Goal: Check status

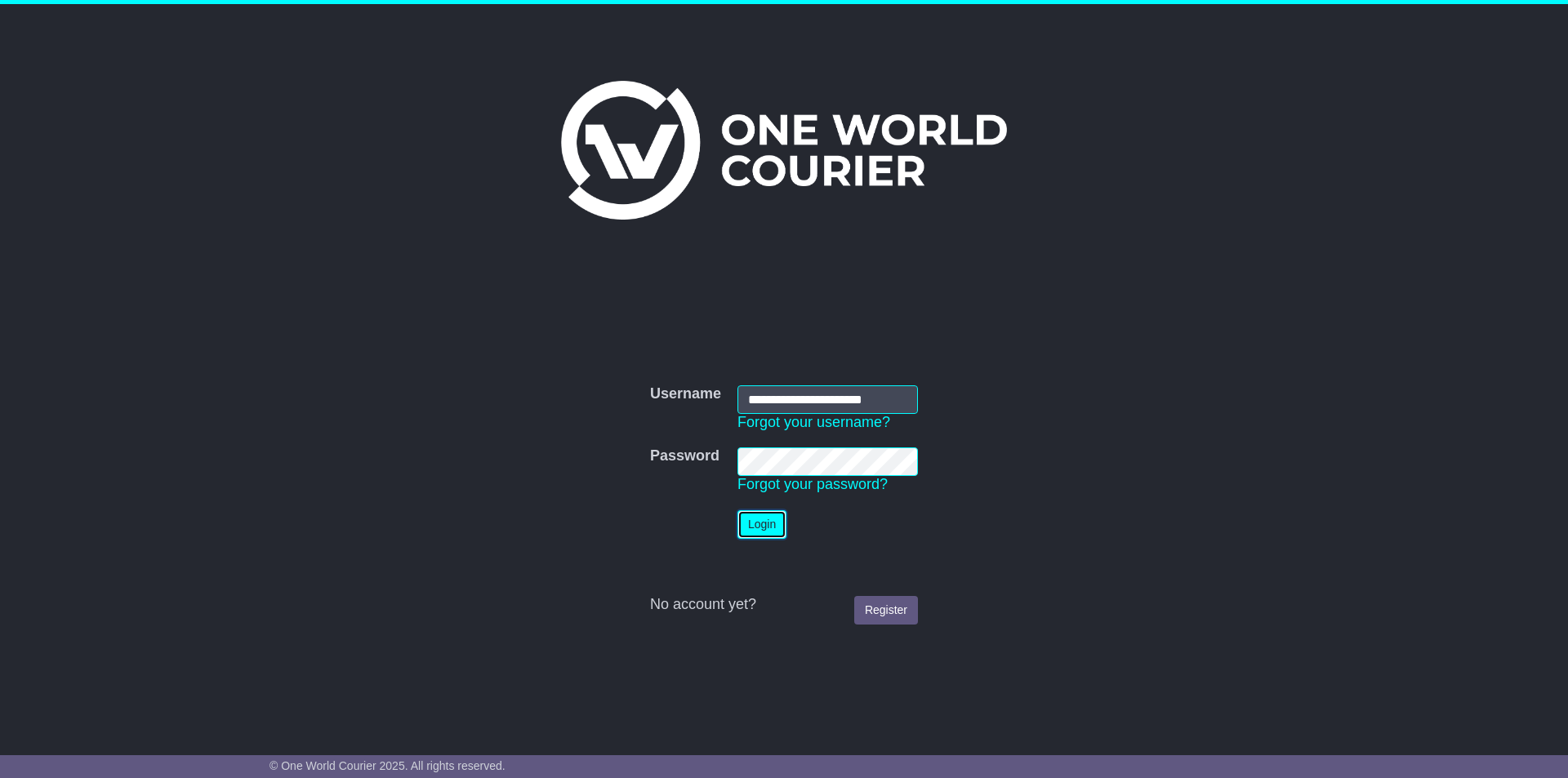
click at [784, 522] on button "Login" at bounding box center [761, 525] width 49 height 29
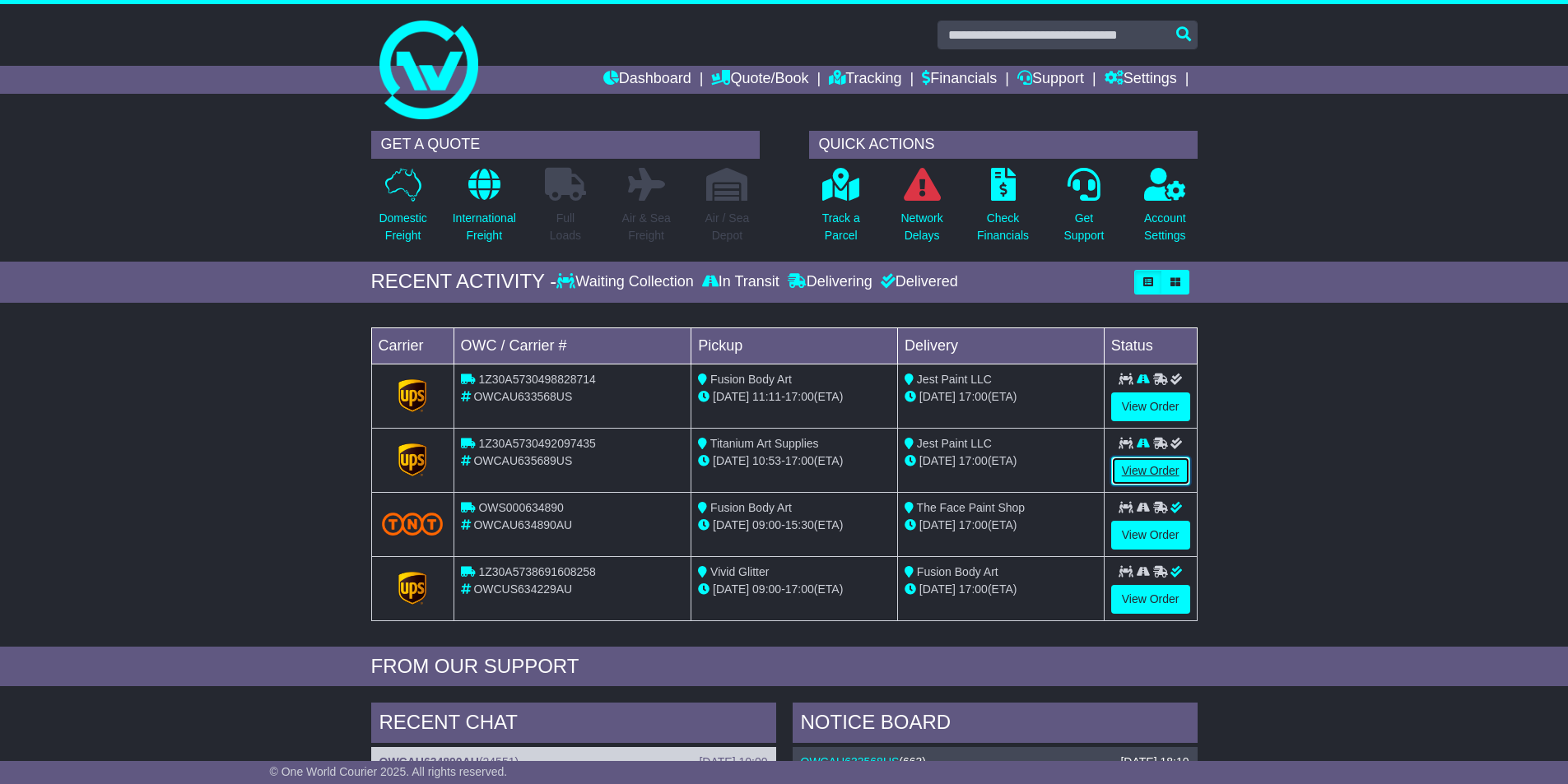
click at [1156, 457] on link "View Order" at bounding box center [1151, 471] width 79 height 29
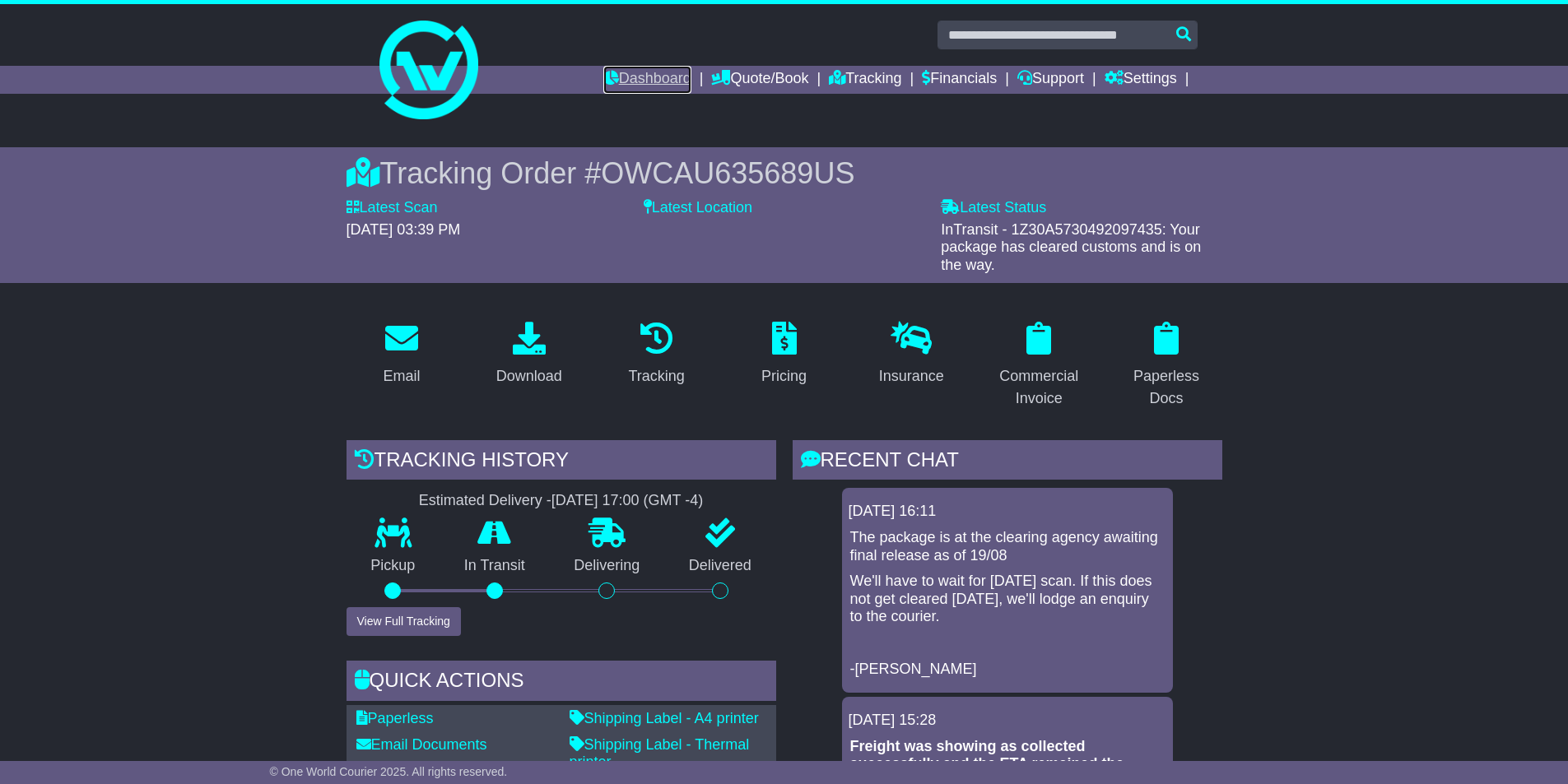
click at [603, 79] on link "Dashboard" at bounding box center [647, 79] width 88 height 28
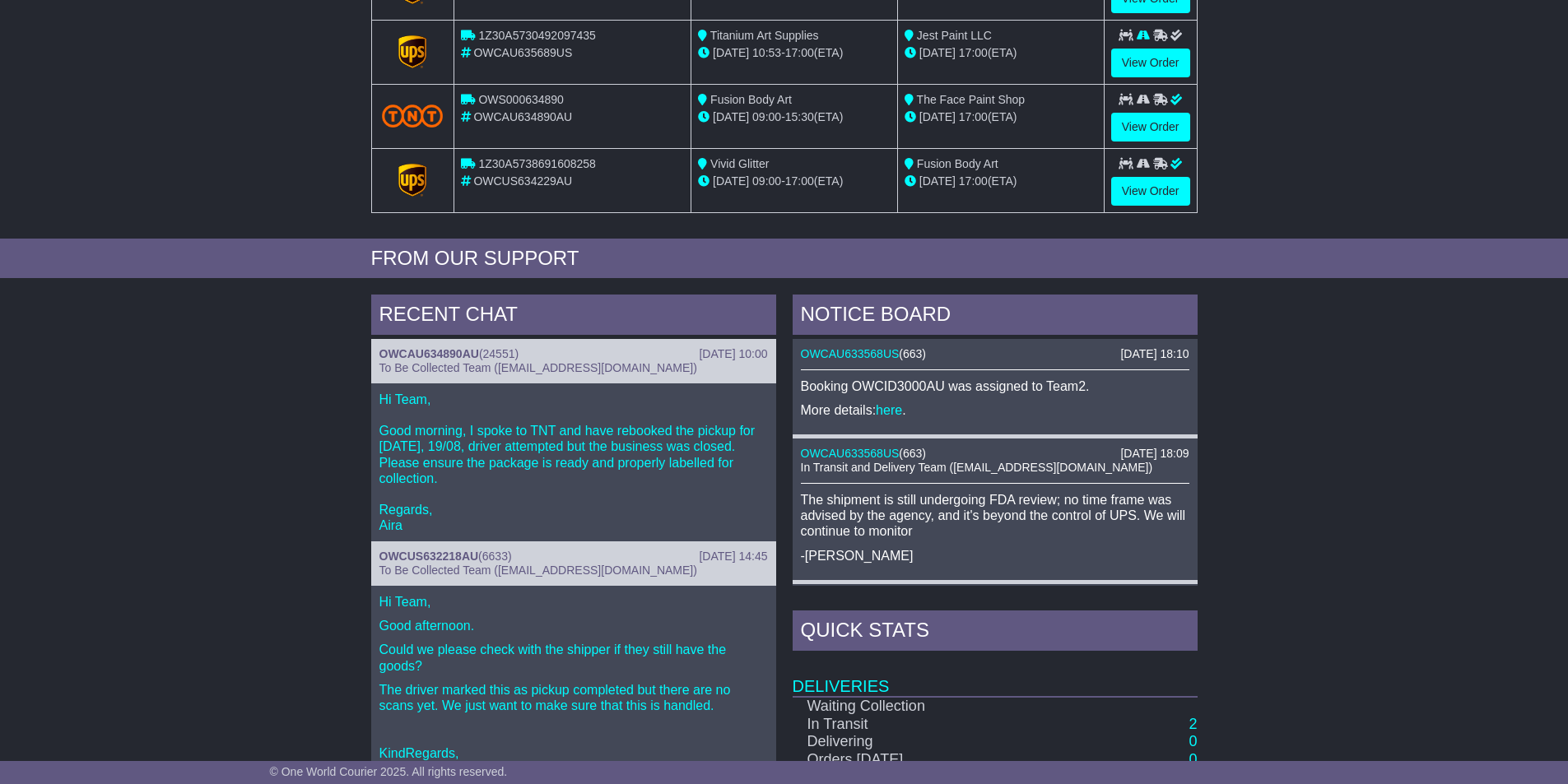
scroll to position [411, 0]
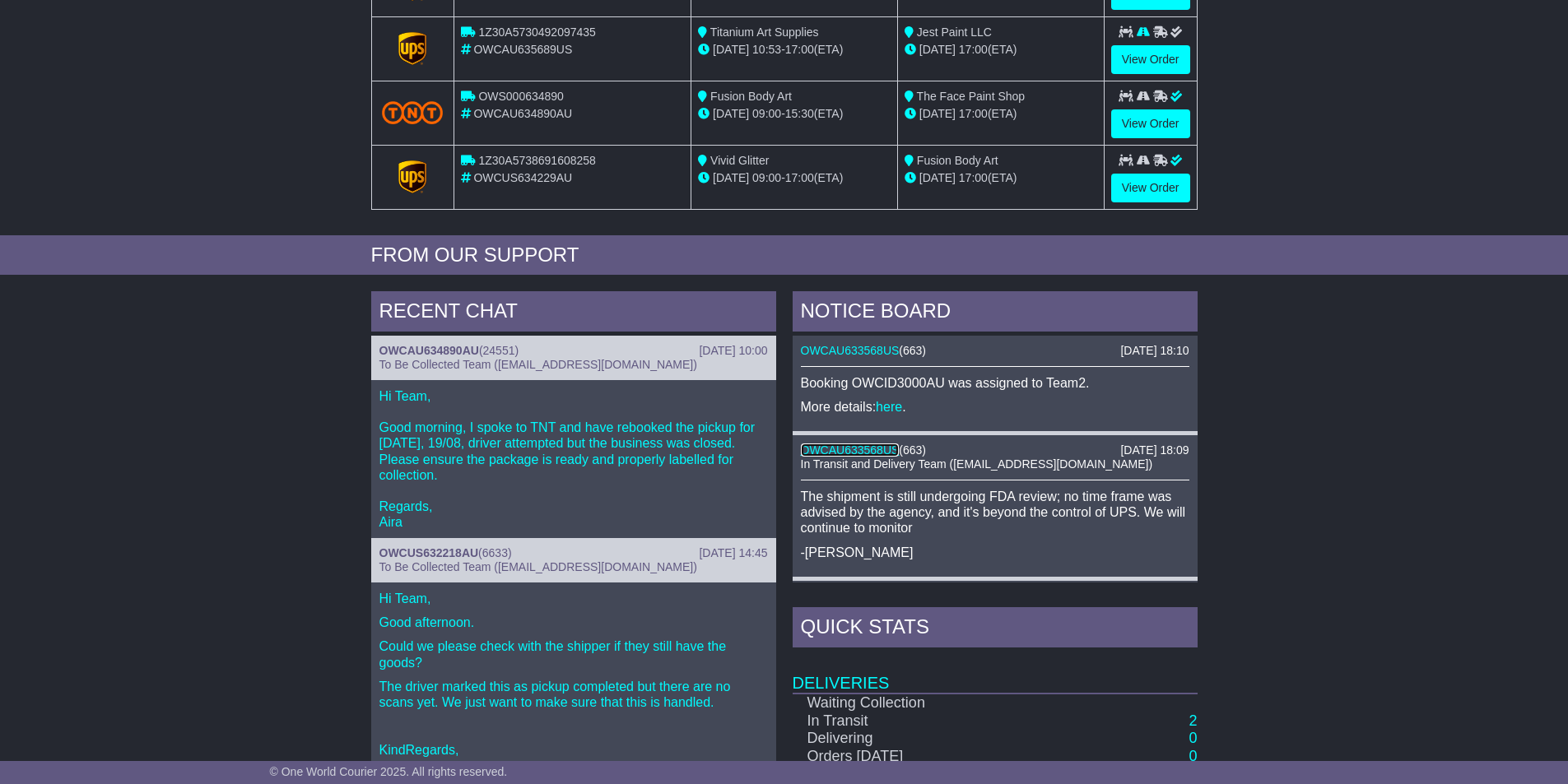
click at [876, 454] on link "OWCAU633568US" at bounding box center [849, 449] width 98 height 14
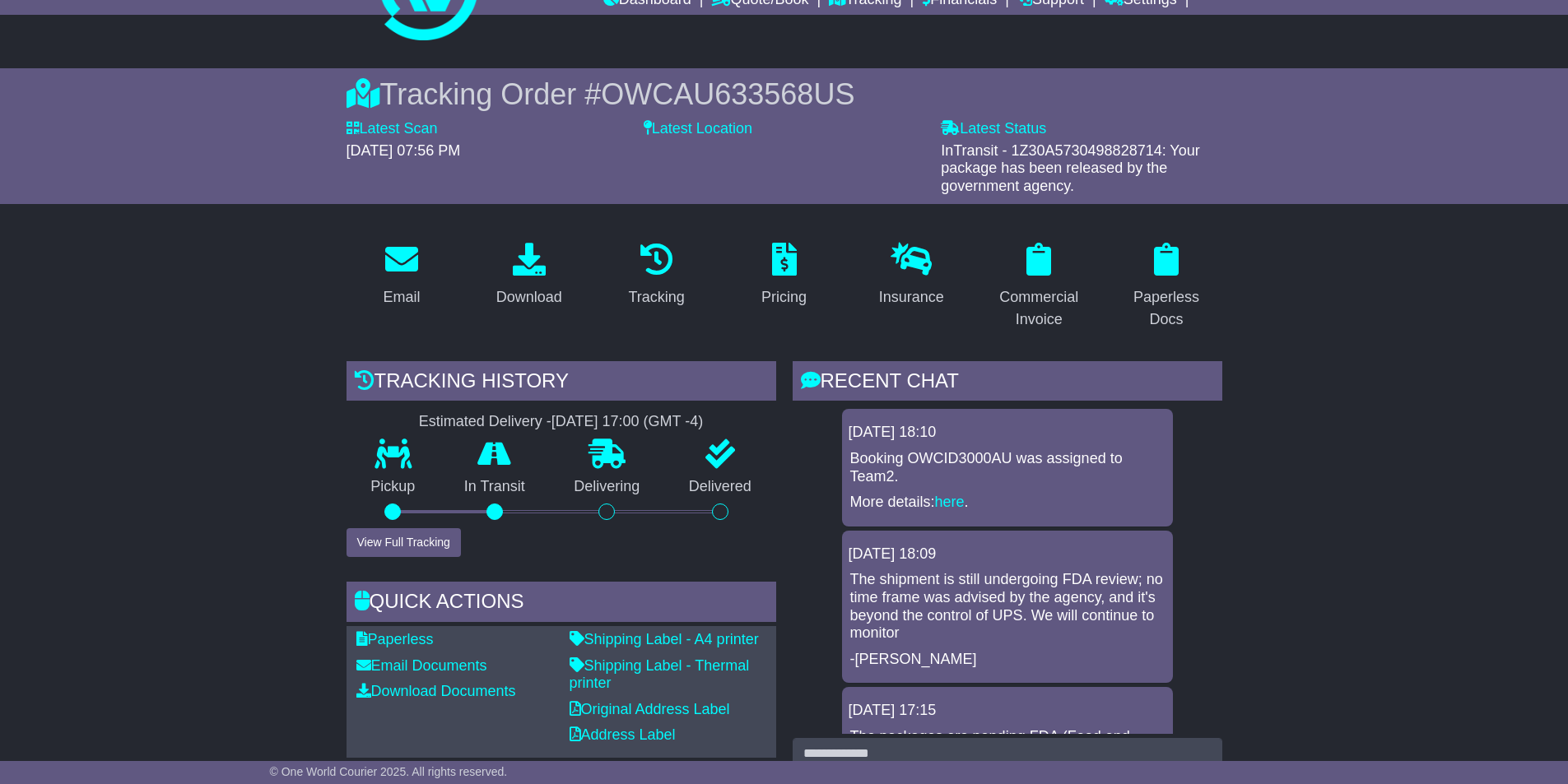
scroll to position [137, 0]
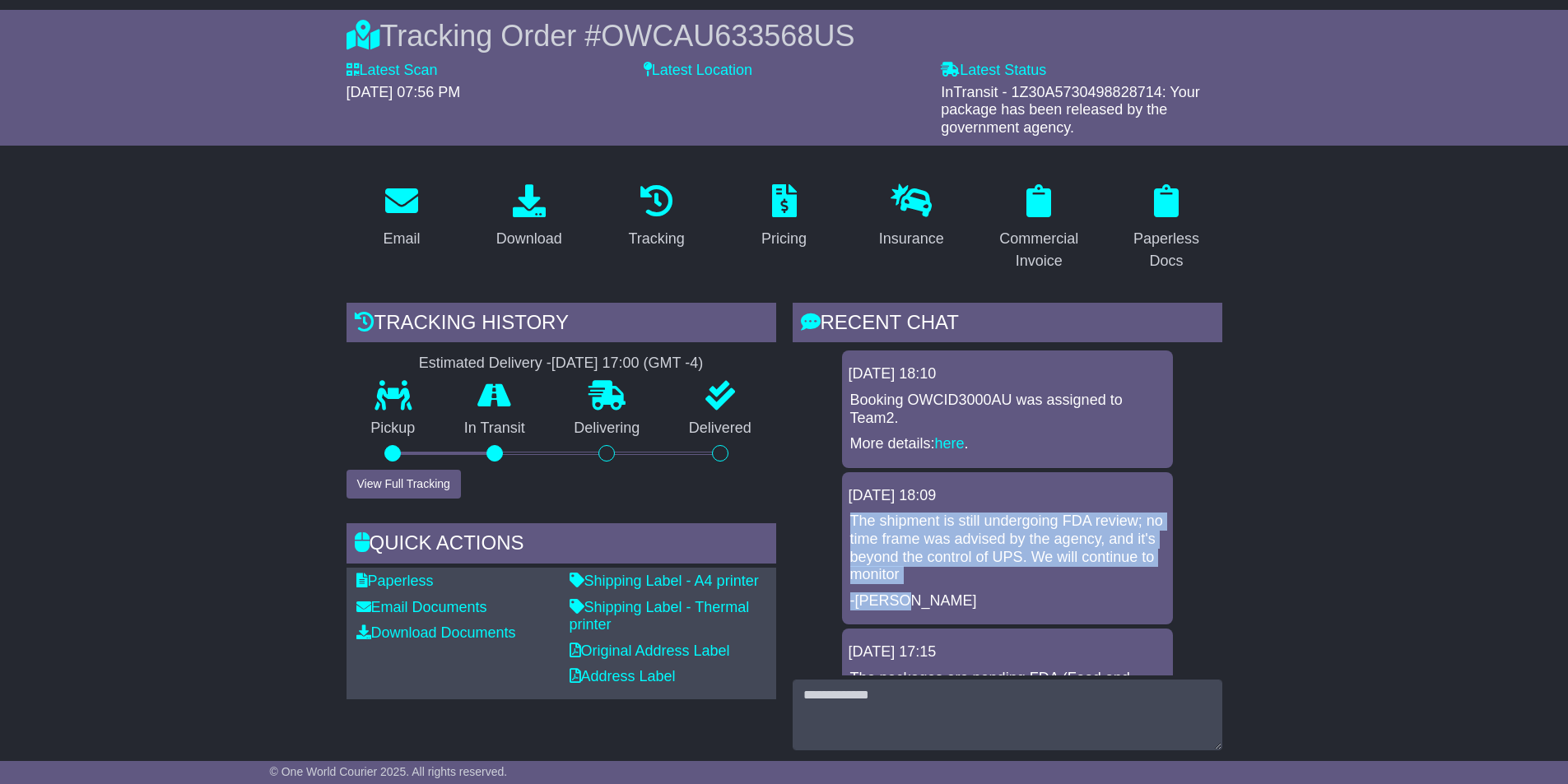
drag, startPoint x: 907, startPoint y: 602, endPoint x: 844, endPoint y: 521, distance: 102.6
click at [844, 521] on div "[DATE] 18:09 The shipment is still undergoing FDA review; no time frame was adv…" at bounding box center [1007, 549] width 331 height 153
copy div "The shipment is still undergoing FDA review; no time frame was advised by the a…"
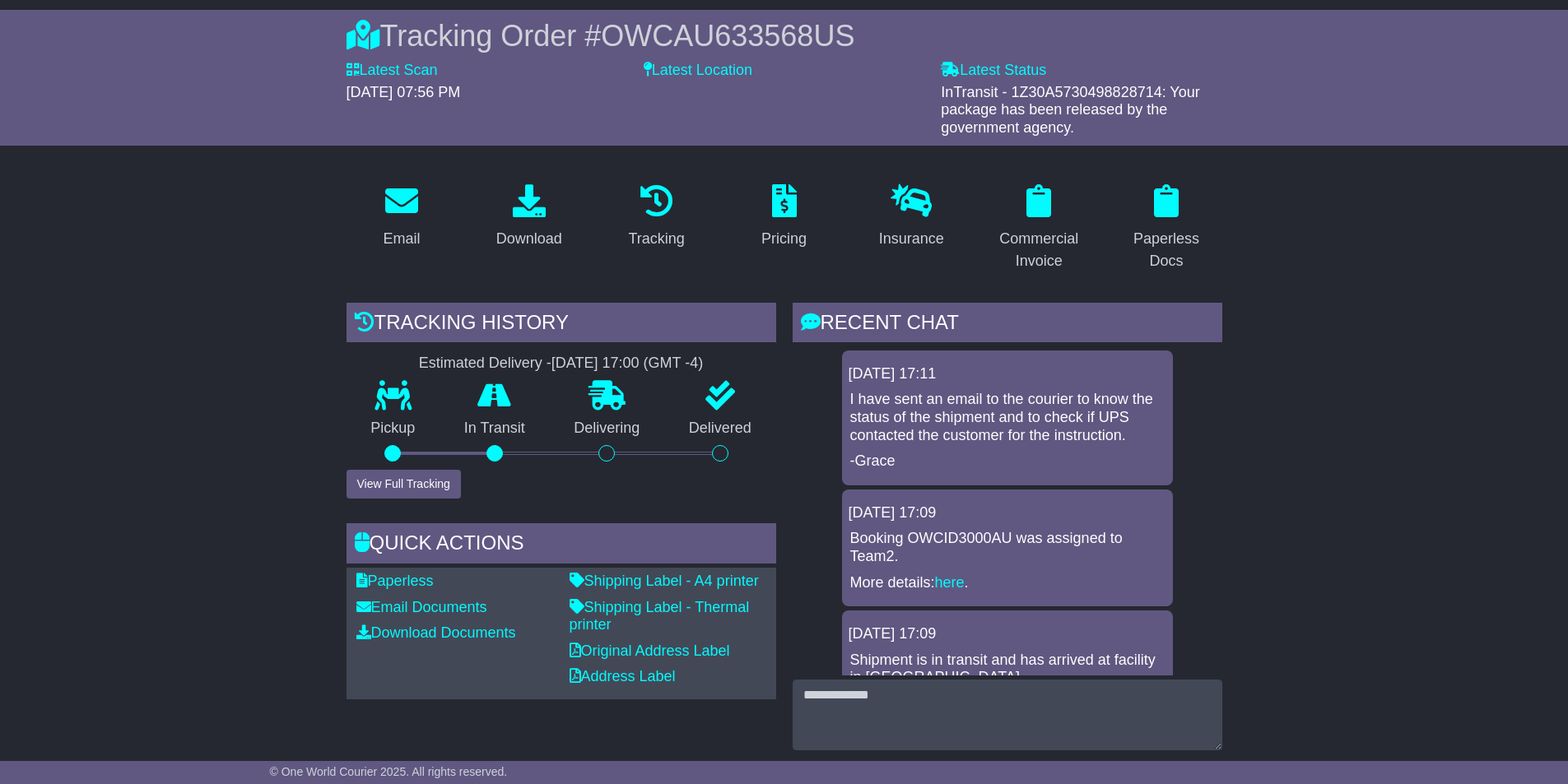
scroll to position [411, 0]
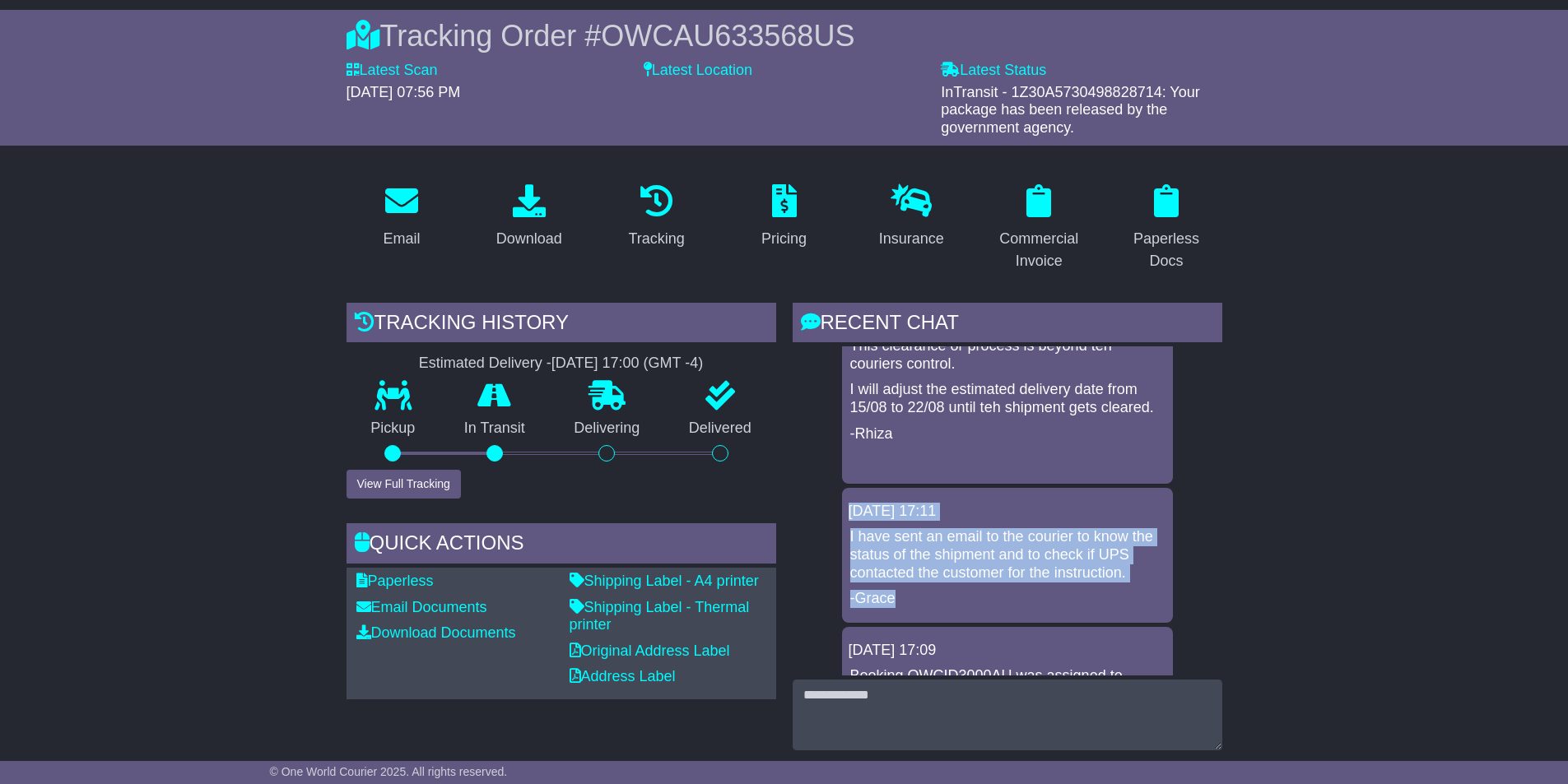
drag, startPoint x: 914, startPoint y: 592, endPoint x: 850, endPoint y: 516, distance: 99.4
click at [850, 516] on div "[DATE] 17:11 I have sent an email to the courier to know the status of the ship…" at bounding box center [1007, 556] width 331 height 135
copy div "[DATE] 17:11 I have sent an email to the courier to know the status of the ship…"
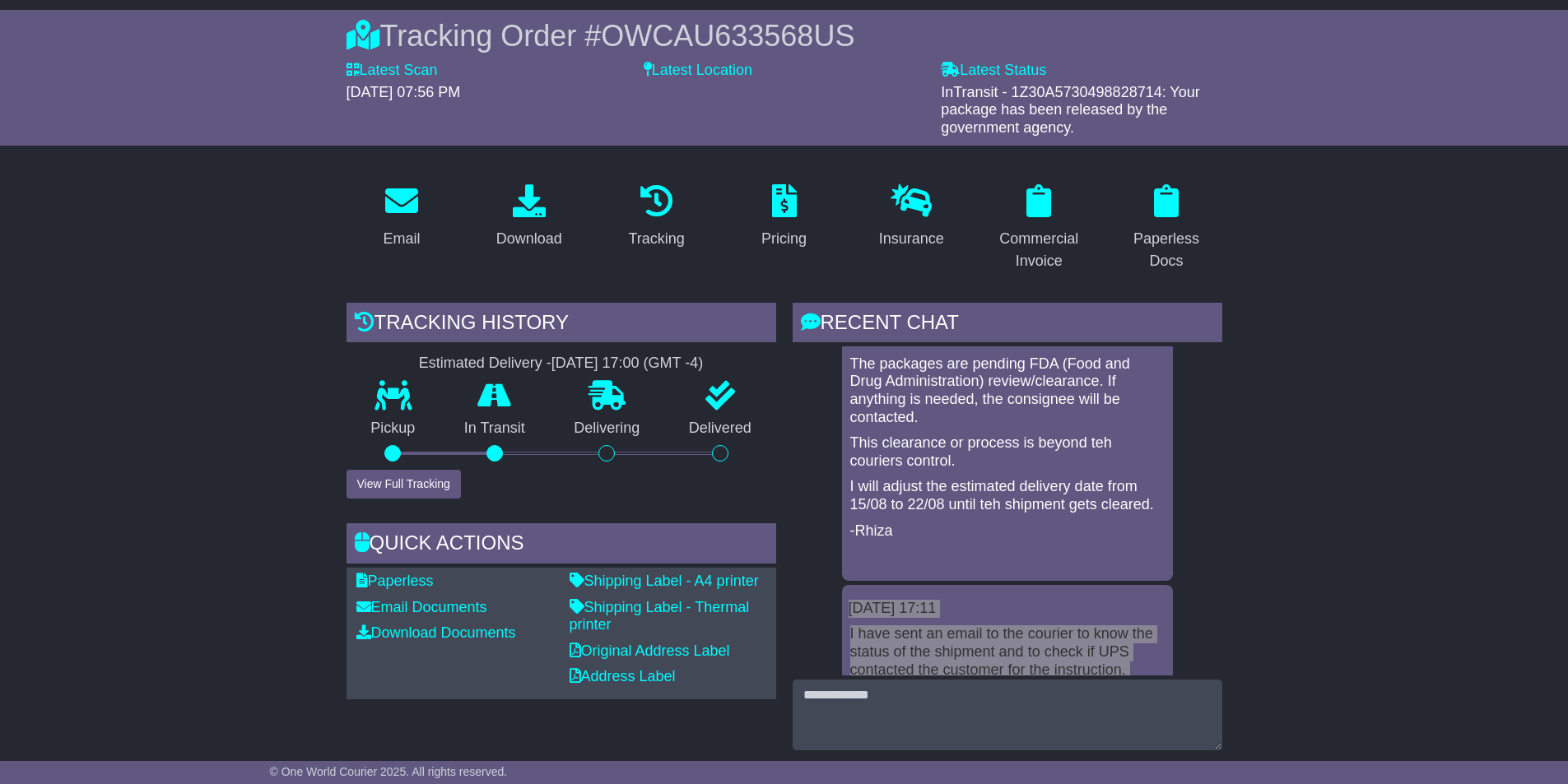
scroll to position [274, 0]
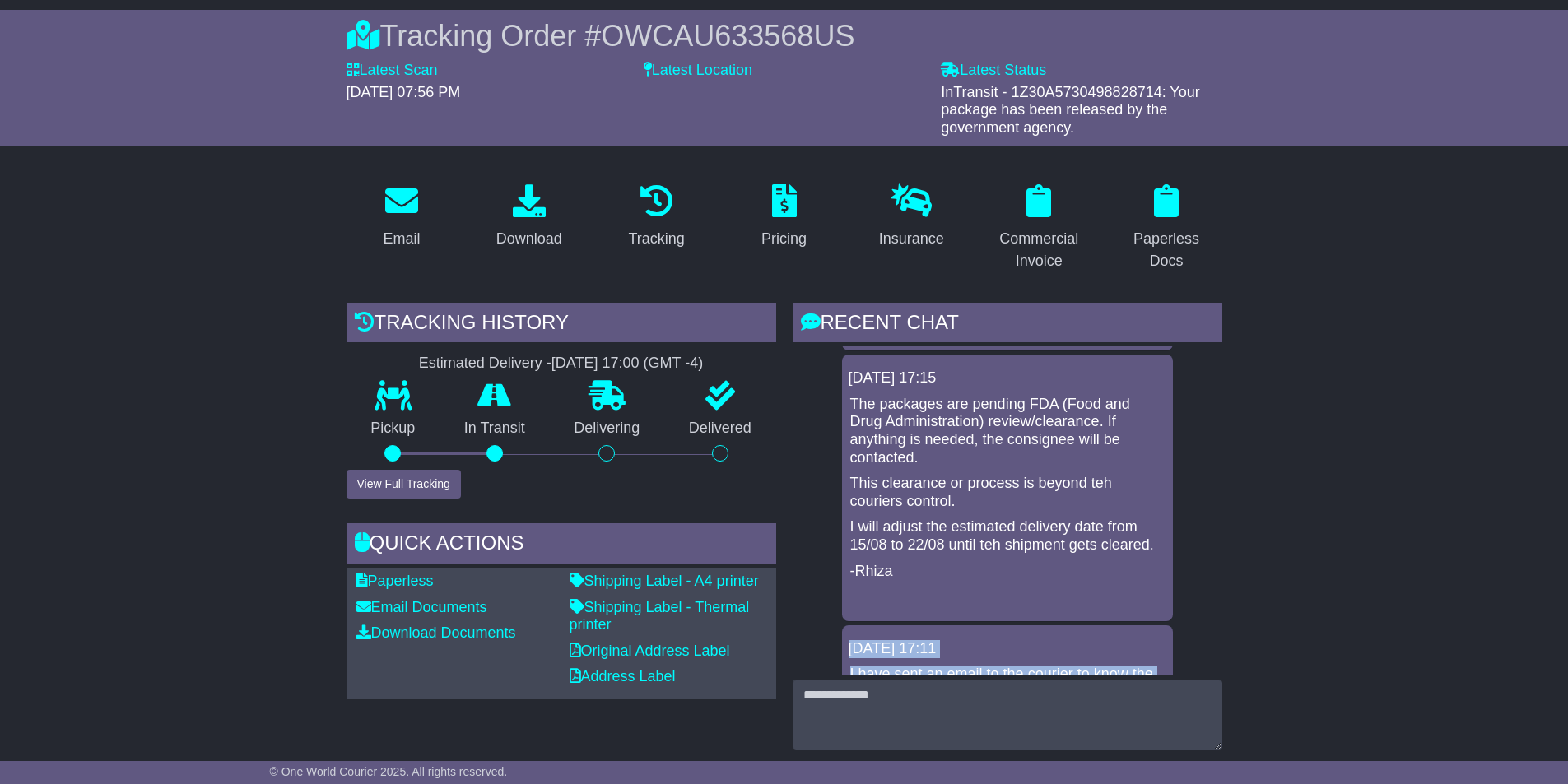
drag, startPoint x: 874, startPoint y: 571, endPoint x: 846, endPoint y: 406, distance: 167.4
click at [846, 406] on div "[DATE] 17:15 The packages are pending FDA (Food and Drug Administration) review…" at bounding box center [1007, 487] width 331 height 266
copy div "The packages are pending FDA (Food and Drug Administration) review/clearance. I…"
drag, startPoint x: 850, startPoint y: 374, endPoint x: 920, endPoint y: 573, distance: 211.0
click at [920, 573] on div "[DATE] 17:15 The packages are pending FDA (Food and Drug Administration) review…" at bounding box center [1007, 487] width 331 height 266
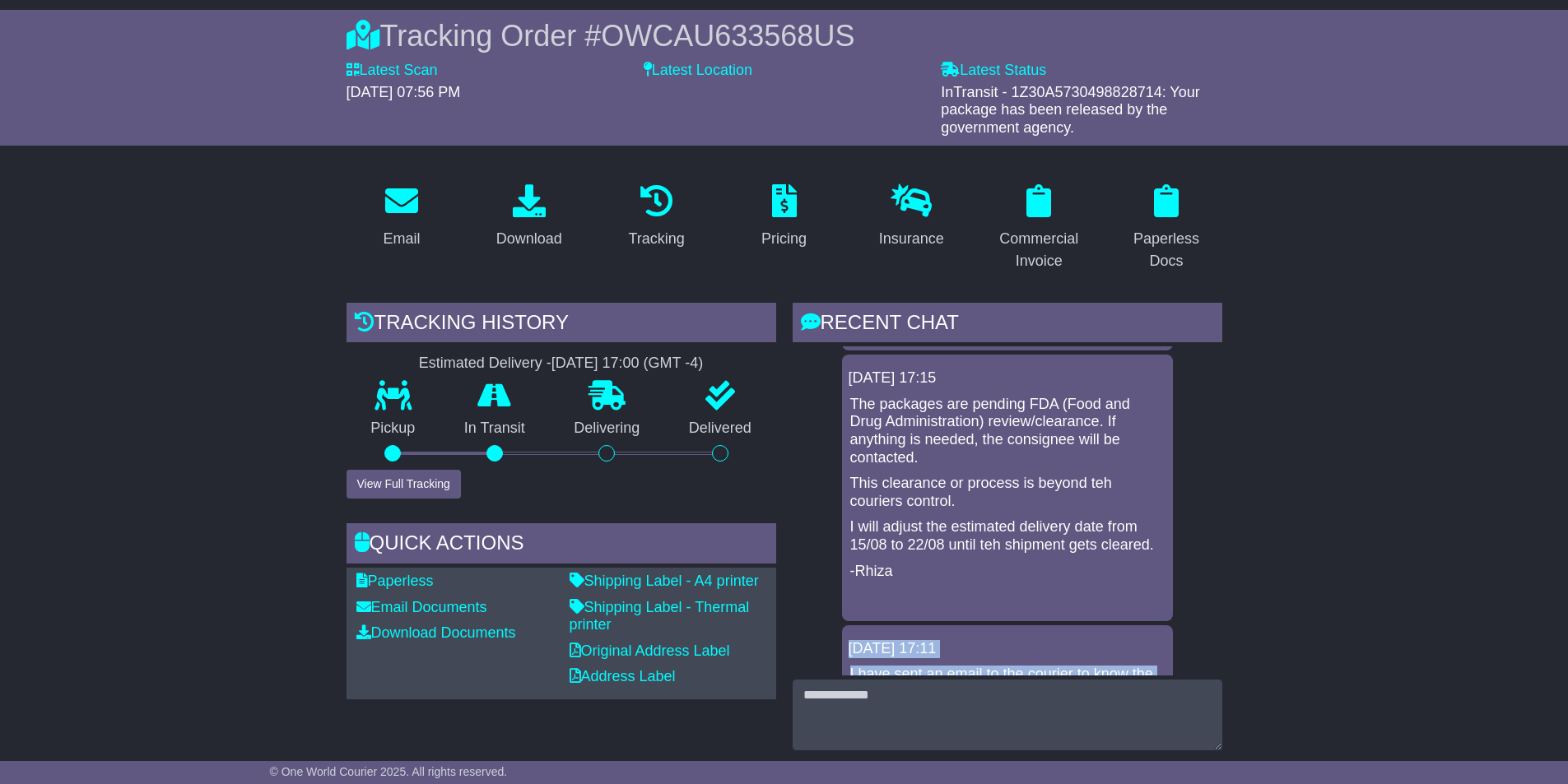
copy div "[DATE] 17:15 The packages are pending FDA (Food and Drug Administration) review…"
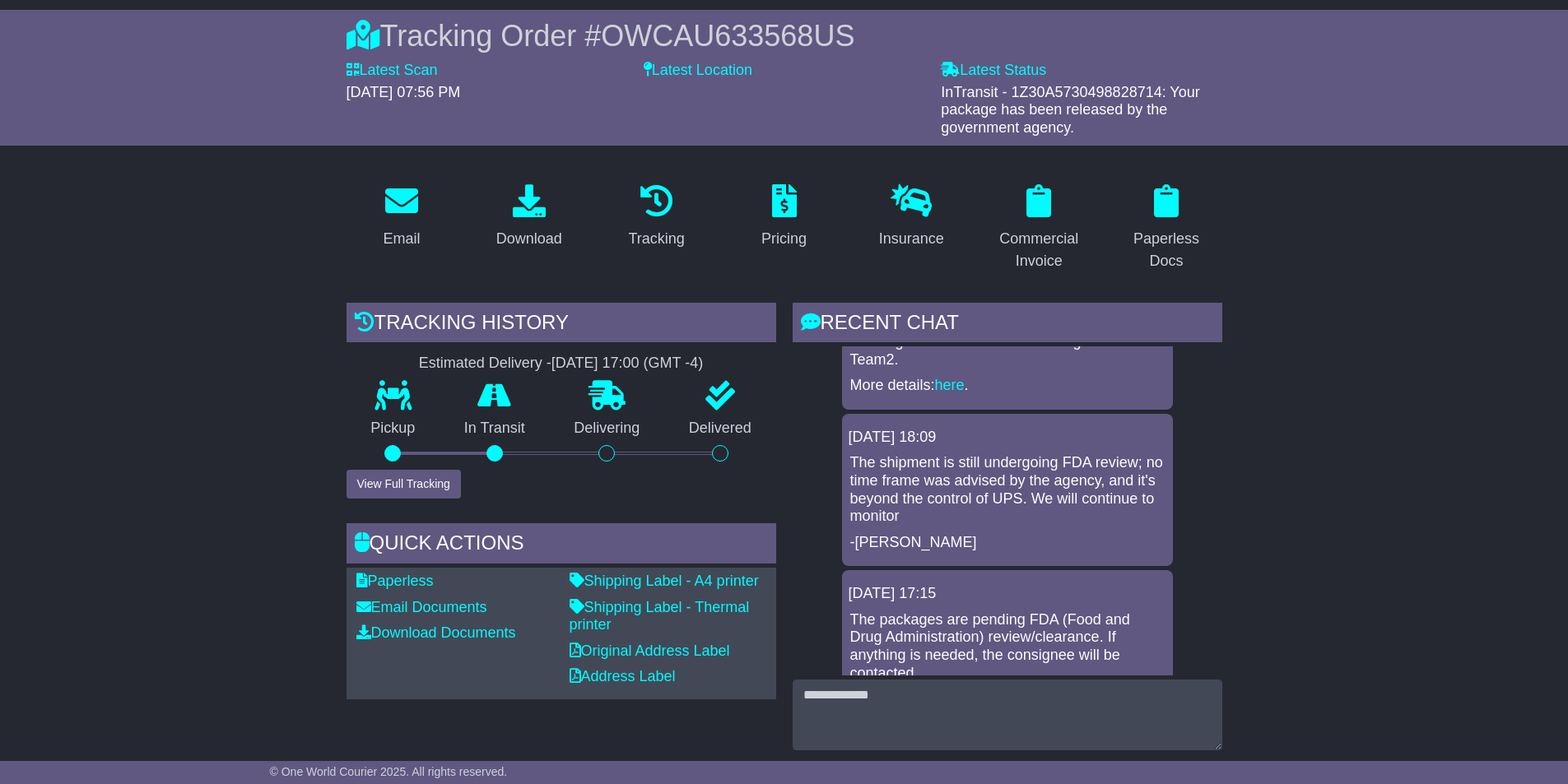
scroll to position [0, 0]
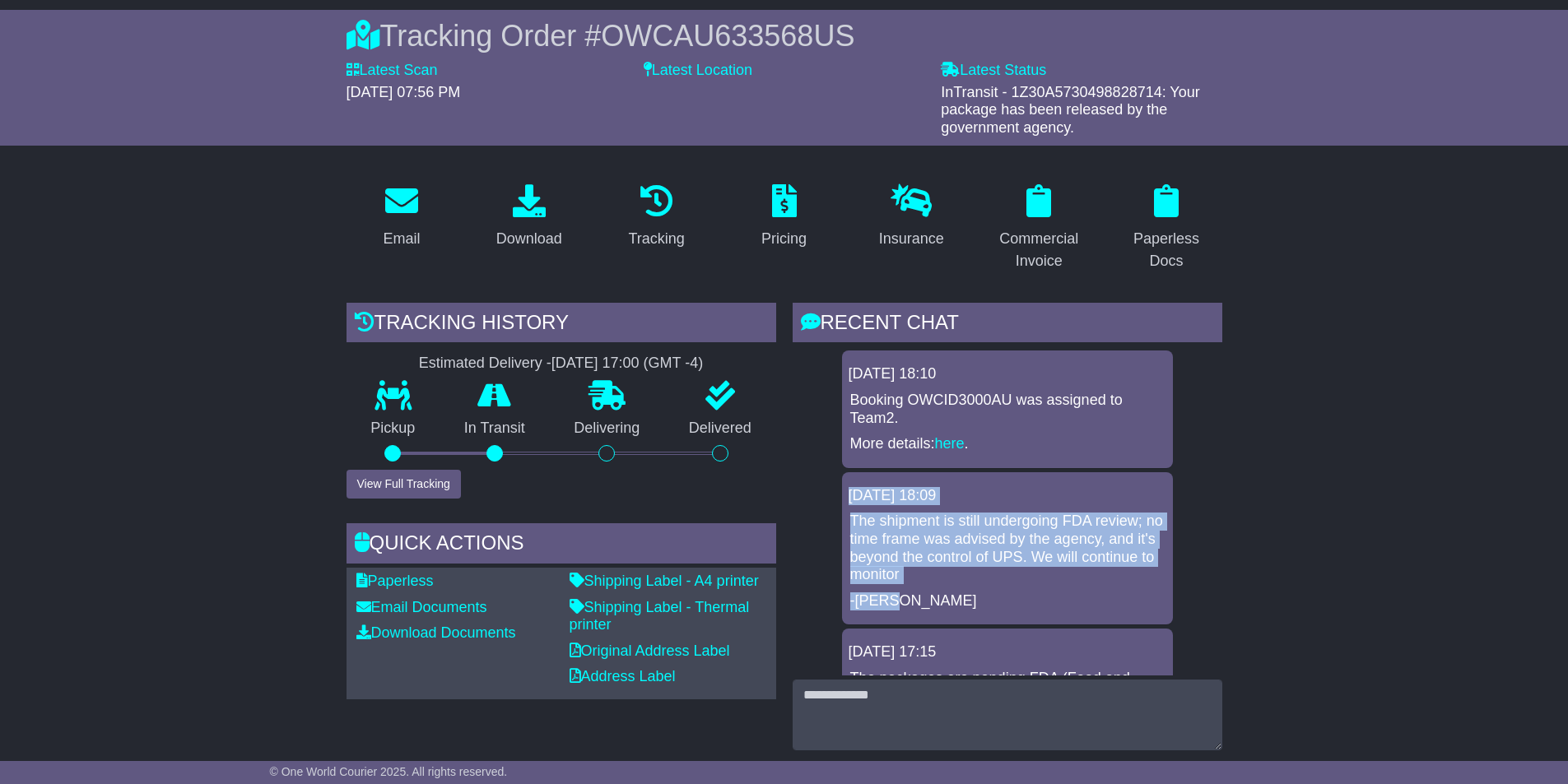
drag, startPoint x: 850, startPoint y: 494, endPoint x: 896, endPoint y: 592, distance: 108.3
click at [896, 592] on div "[DATE] 18:09 The shipment is still undergoing FDA review; no time frame was adv…" at bounding box center [1007, 549] width 331 height 153
copy div "[DATE] 18:09 The shipment is still undergoing FDA review; no time frame was adv…"
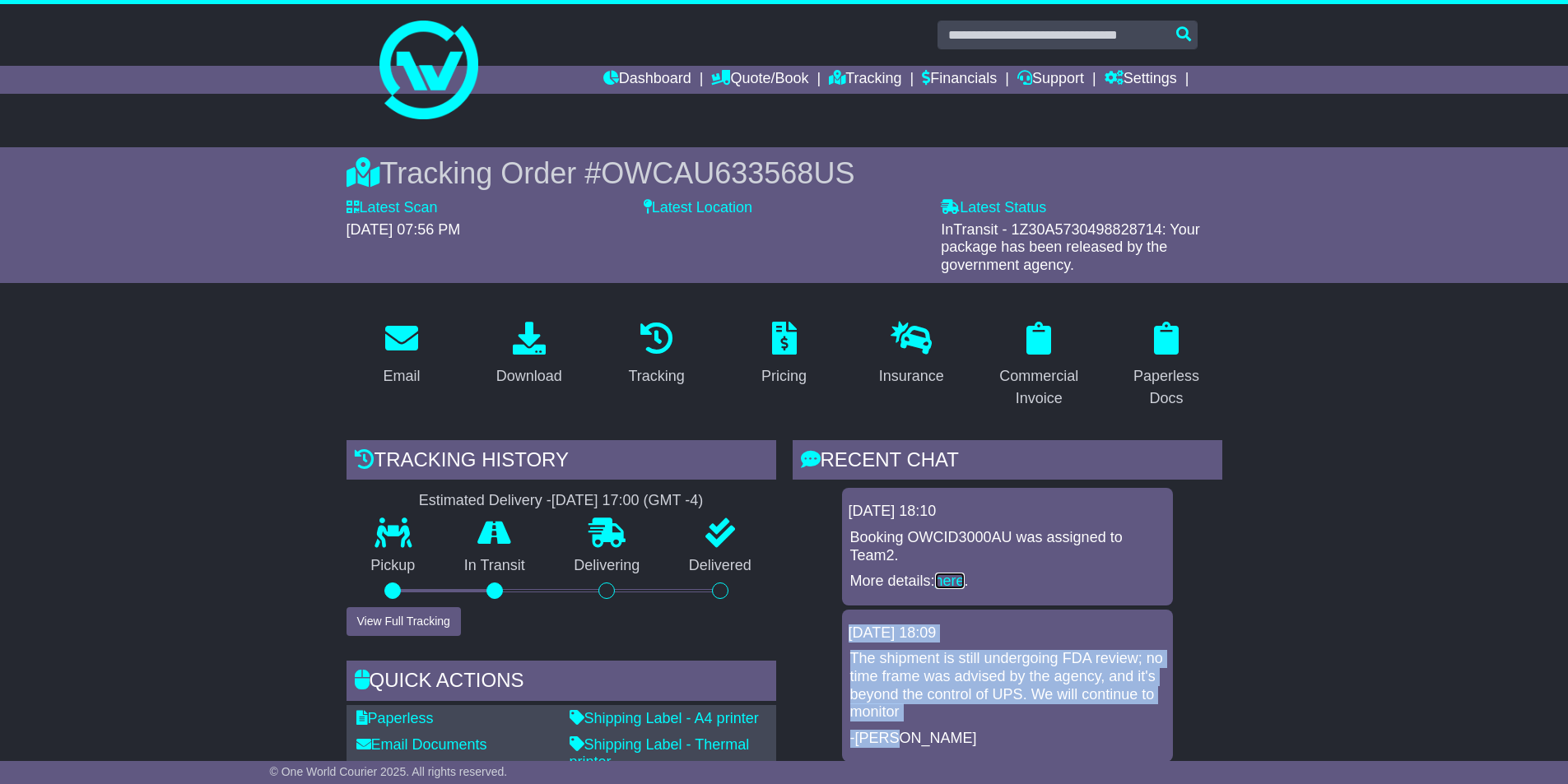
click at [956, 577] on link "here" at bounding box center [950, 581] width 30 height 16
click at [424, 618] on button "View Full Tracking" at bounding box center [404, 622] width 115 height 29
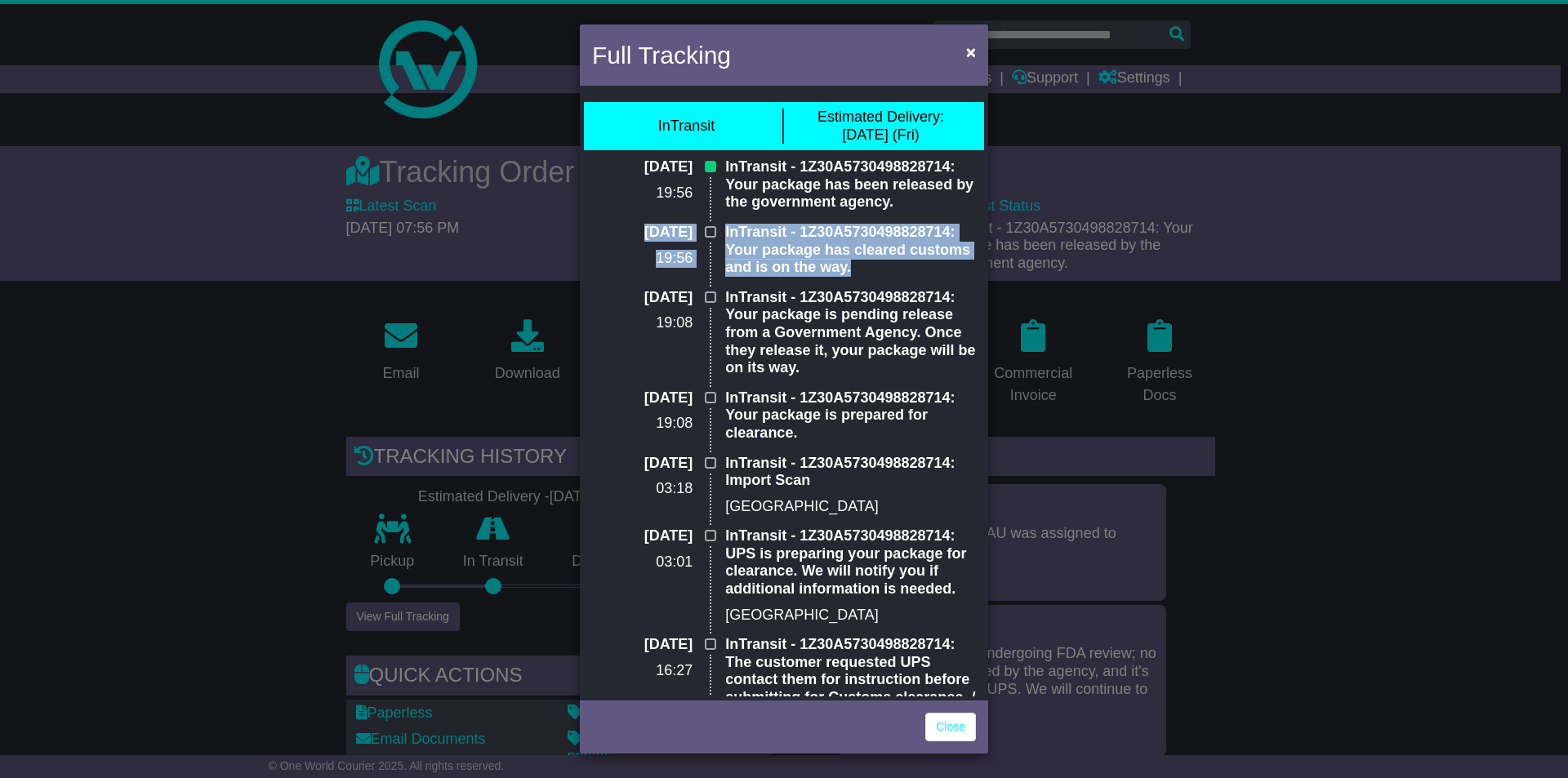
drag, startPoint x: 604, startPoint y: 231, endPoint x: 846, endPoint y: 263, distance: 244.1
click at [846, 263] on div "[DATE] 19:56 InTransit - 1Z30A5730498828714: Your package has cleared customs a…" at bounding box center [784, 256] width 400 height 65
copy div "[DATE] 19:56 InTransit - 1Z30A5730498828714: Your package has cleared customs a…"
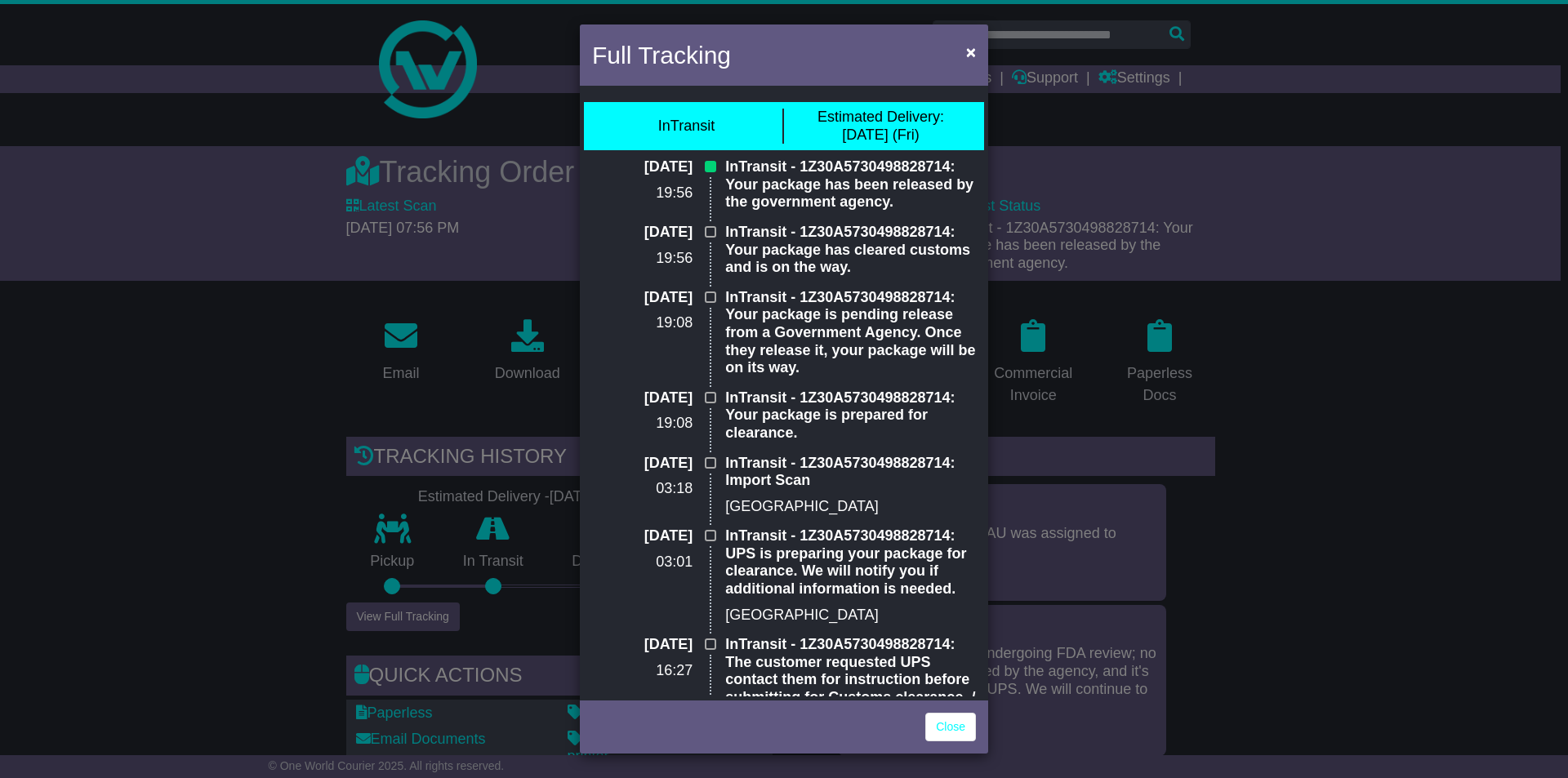
click at [743, 179] on p "InTransit - 1Z30A5730498828714: Your package has been released by the governmen…" at bounding box center [851, 184] width 251 height 53
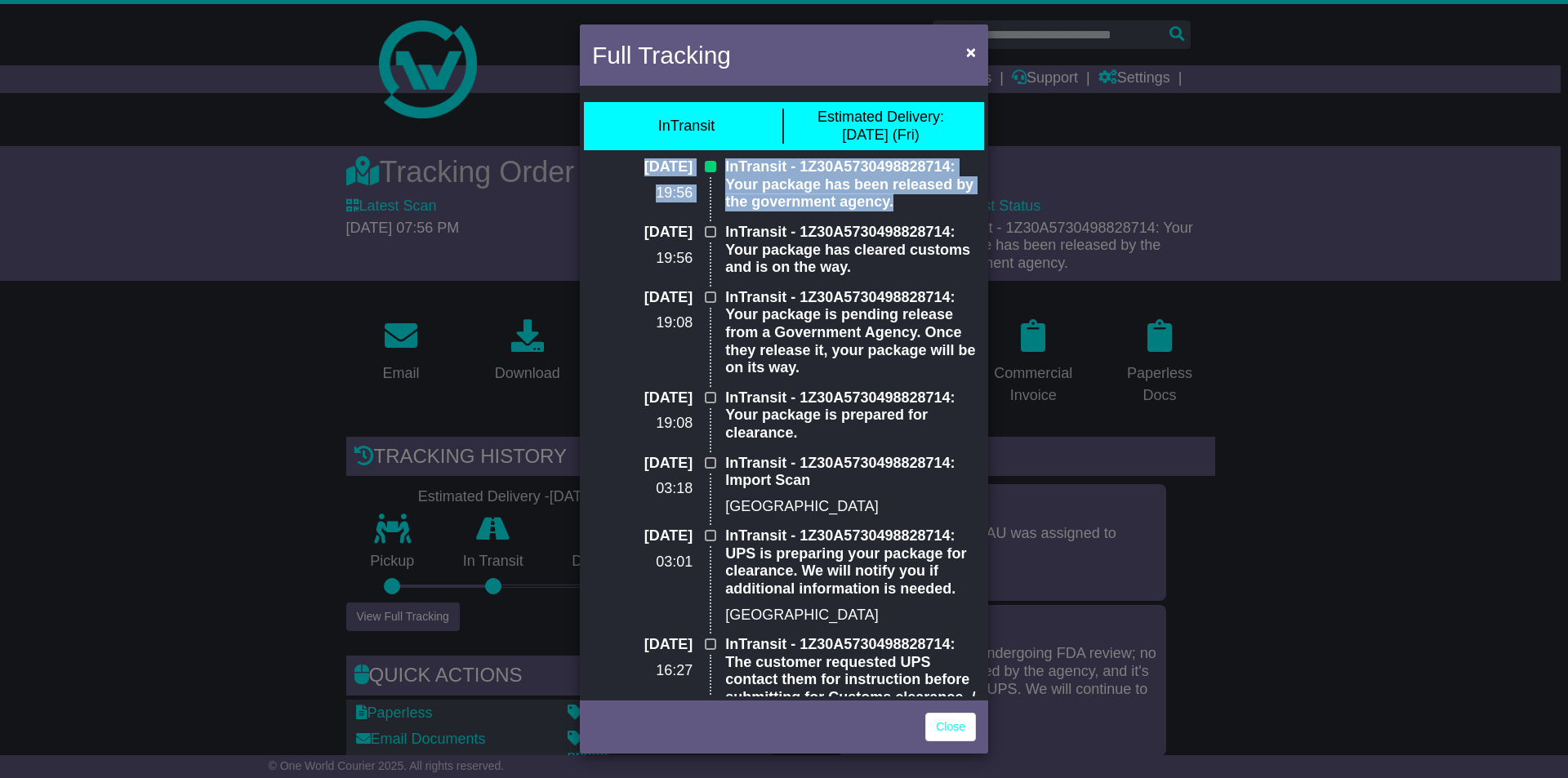
drag, startPoint x: 606, startPoint y: 164, endPoint x: 920, endPoint y: 203, distance: 316.4
click at [920, 204] on div "[DATE] 19:56 InTransit - 1Z30A5730498828714: Your package has been released by …" at bounding box center [784, 191] width 400 height 65
copy div "[DATE] 19:56 InTransit - 1Z30A5730498828714: Your package has been released by …"
click at [947, 165] on p "InTransit - 1Z30A5730498828714: Your package has been released by the governmen…" at bounding box center [851, 184] width 251 height 53
